Goal: Task Accomplishment & Management: Manage account settings

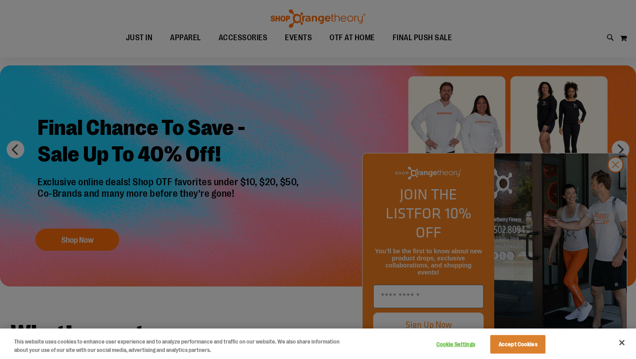
scroll to position [39, 0]
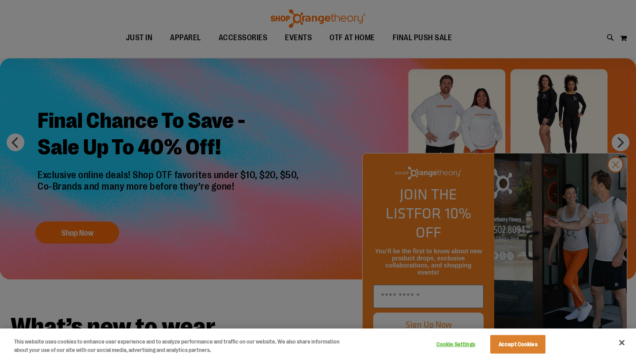
click at [617, 183] on div at bounding box center [318, 179] width 636 height 359
click at [618, 188] on div at bounding box center [318, 179] width 636 height 359
click at [512, 345] on button "Accept Cookies" at bounding box center [518, 344] width 55 height 19
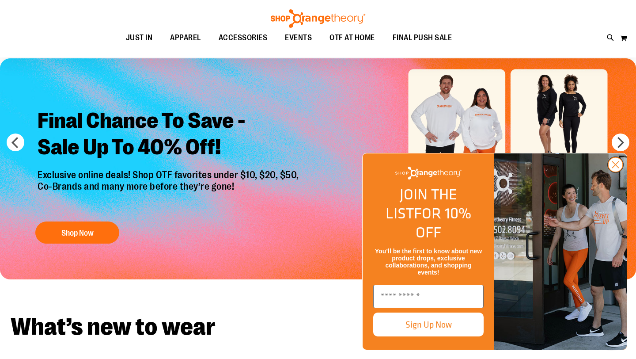
click at [619, 172] on circle "Close dialog" at bounding box center [616, 164] width 15 height 15
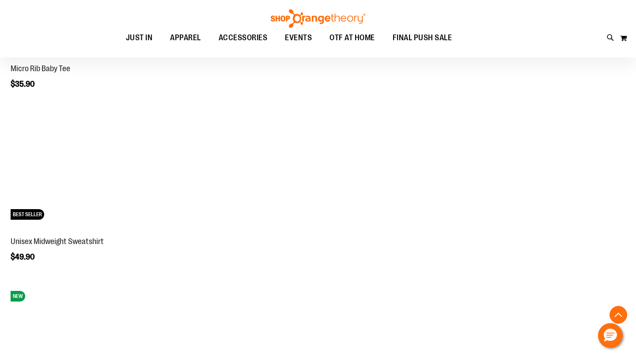
scroll to position [1000, 0]
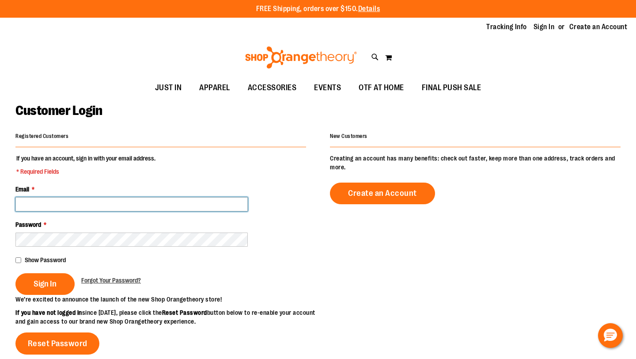
click at [72, 207] on input "Email *" at bounding box center [131, 204] width 232 height 14
